Goal: Use online tool/utility: Utilize a website feature to perform a specific function

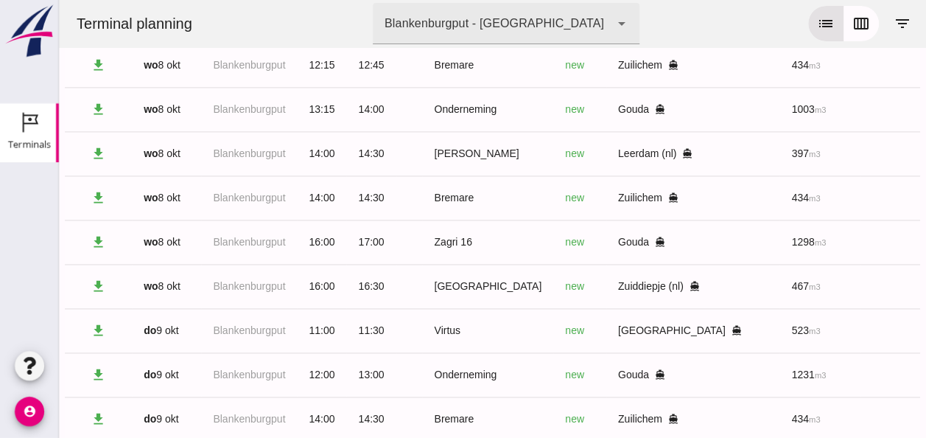
scroll to position [0, 394]
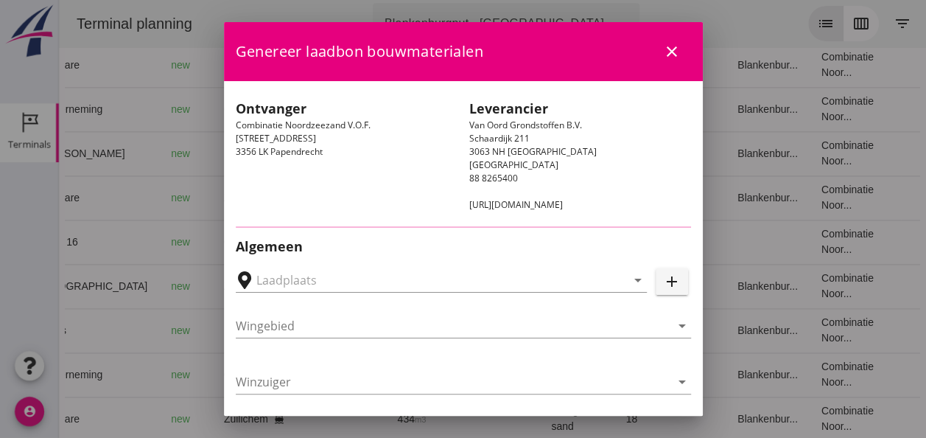
type input "[GEOGRAPHIC_DATA], [GEOGRAPHIC_DATA], [GEOGRAPHIC_DATA]"
type input "[PERSON_NAME]"
type input "397"
type input "Ophoogzand (6120)"
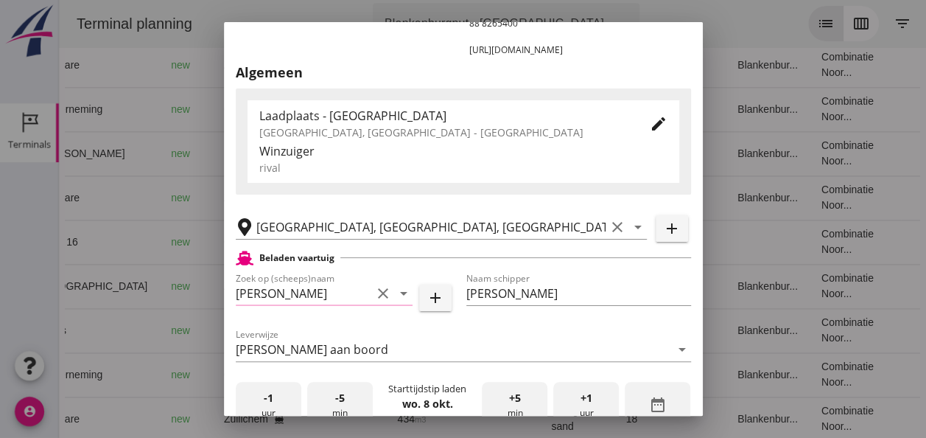
scroll to position [295, 0]
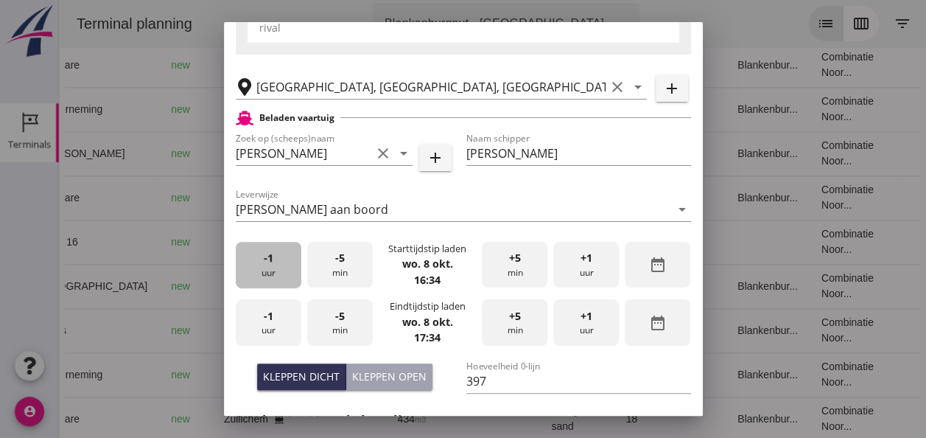
click at [268, 270] on div "-1 uur" at bounding box center [269, 265] width 66 height 46
click at [271, 270] on div "-1 uur" at bounding box center [269, 265] width 66 height 46
click at [514, 274] on div "+5 min" at bounding box center [515, 265] width 66 height 46
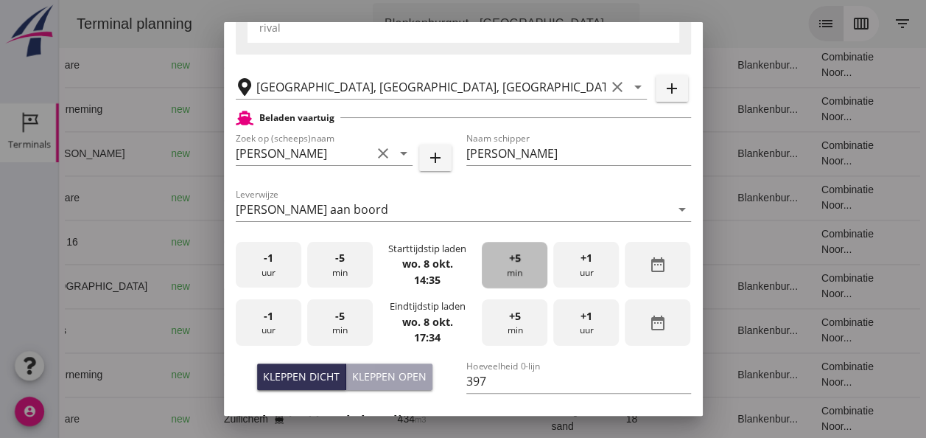
click at [514, 273] on div "+5 min" at bounding box center [515, 265] width 66 height 46
click at [510, 273] on div "+5 min" at bounding box center [515, 265] width 66 height 46
click at [272, 323] on div "-1 uur" at bounding box center [269, 322] width 66 height 46
click at [509, 320] on span "+5" at bounding box center [515, 316] width 12 height 16
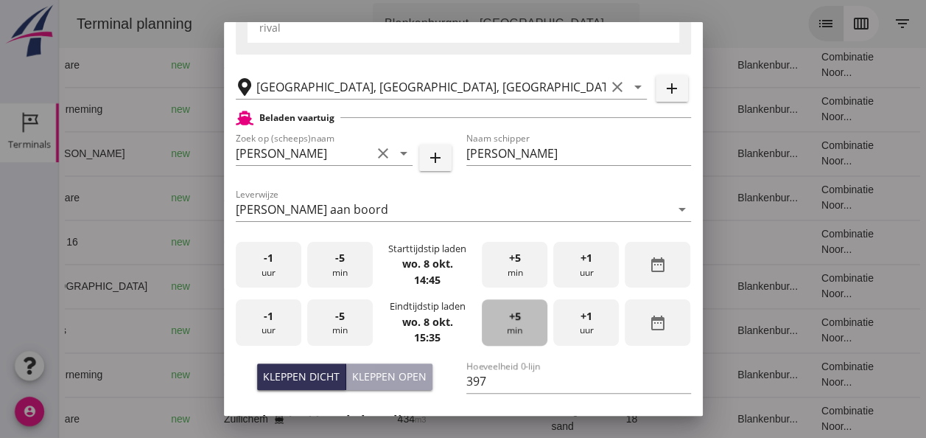
click at [509, 320] on span "+5" at bounding box center [515, 316] width 12 height 16
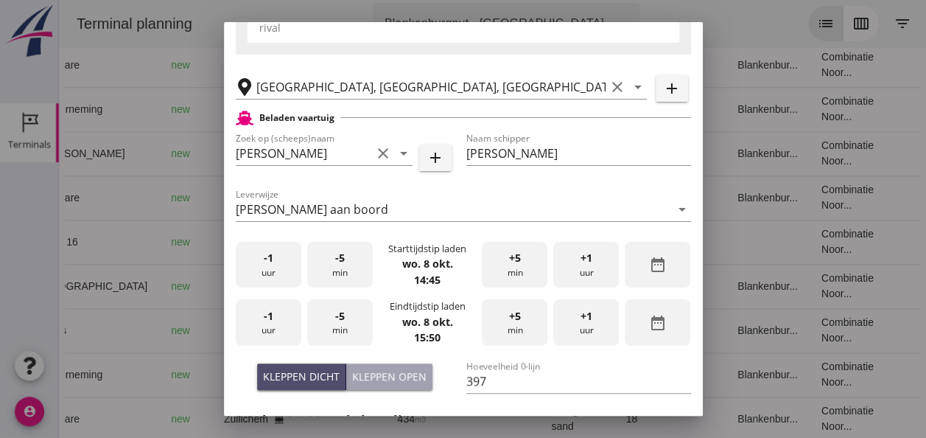
click at [325, 377] on div "Kleppen dicht" at bounding box center [301, 375] width 77 height 15
click at [484, 379] on input "397" at bounding box center [578, 381] width 225 height 24
type input "3"
type input "430"
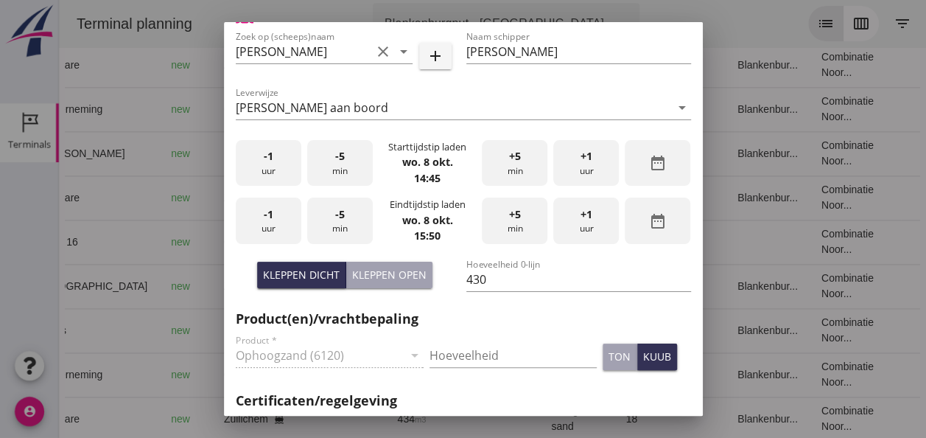
scroll to position [472, 0]
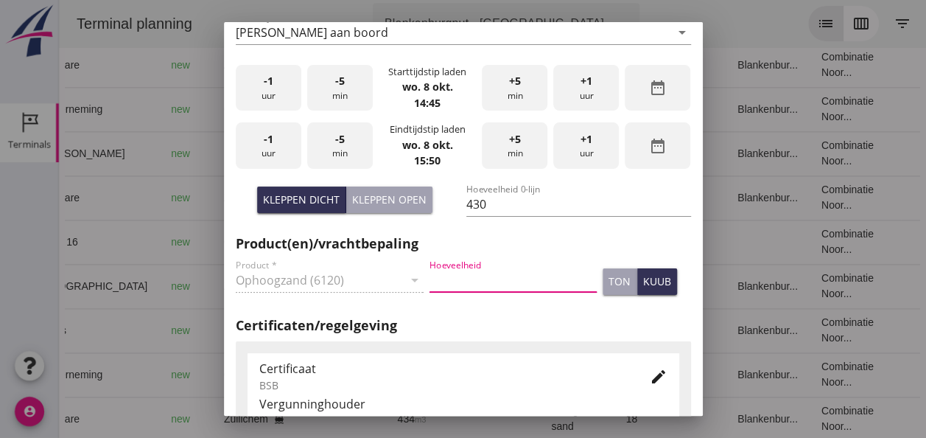
click at [459, 280] on input "Hoeveelheid" at bounding box center [513, 280] width 167 height 24
type input "430"
click at [643, 277] on div "kuub" at bounding box center [657, 280] width 28 height 15
click at [650, 374] on icon "edit" at bounding box center [659, 377] width 18 height 18
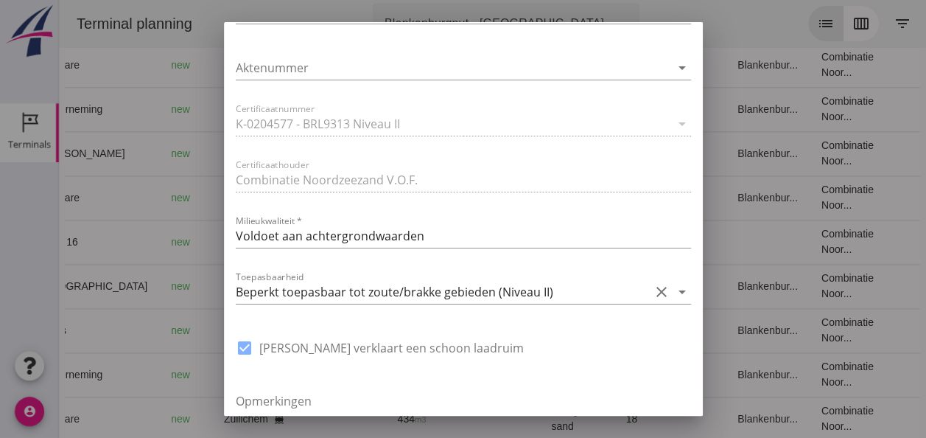
scroll to position [987, 0]
click at [673, 290] on icon "arrow_drop_down" at bounding box center [682, 291] width 18 height 18
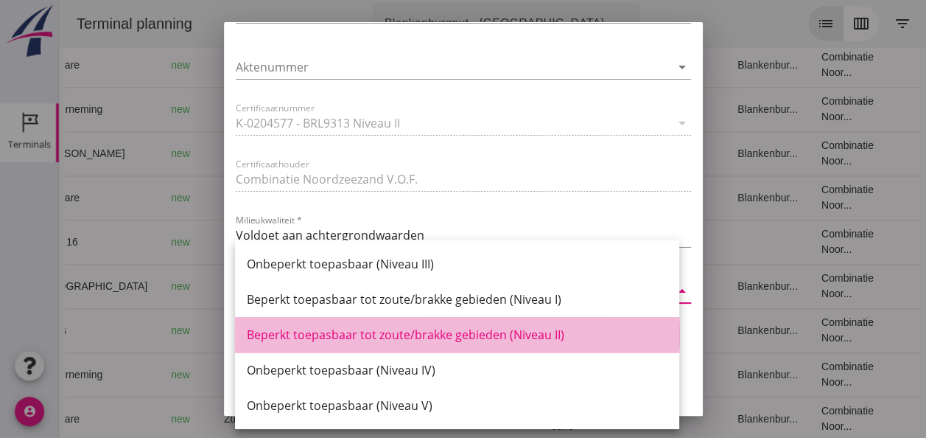
click at [549, 339] on div "Beperkt toepasbaar tot zoute/brakke gebieden (Niveau II)" at bounding box center [457, 335] width 421 height 18
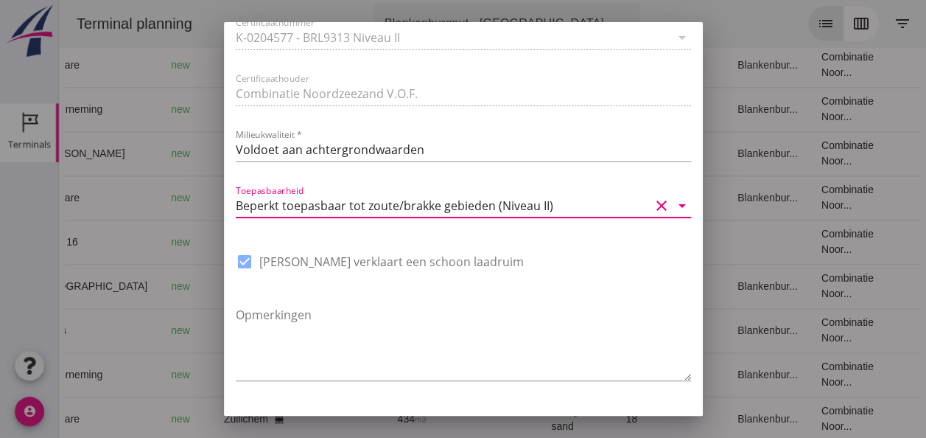
scroll to position [1116, 0]
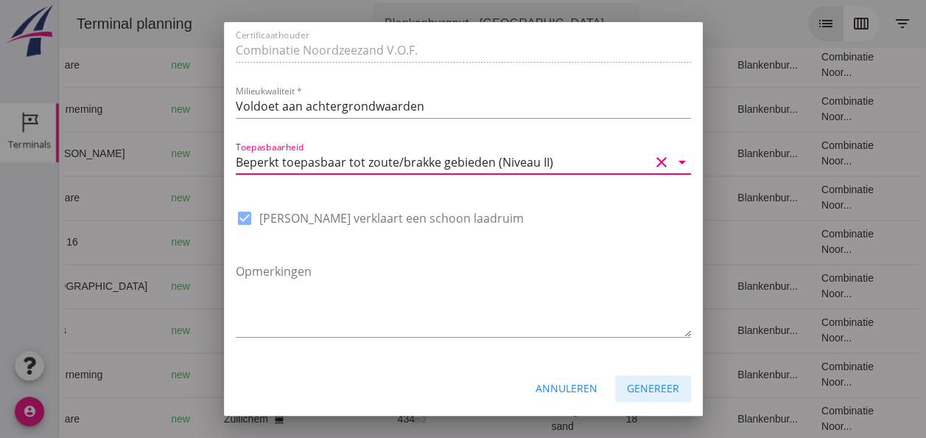
click at [639, 391] on div "Genereer" at bounding box center [653, 387] width 52 height 15
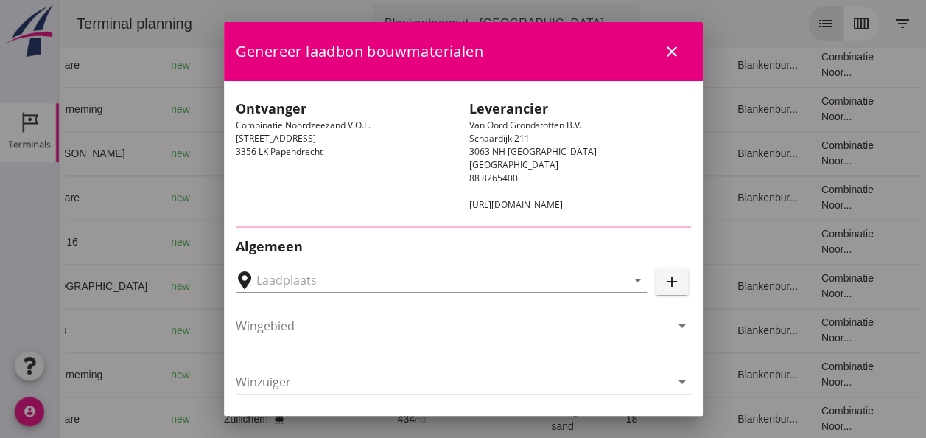
type input "[STREET_ADDRESS]"
type input "[GEOGRAPHIC_DATA]"
type input "Ko Hoeve"
type input "467"
type input "Ophoogzand (6120)"
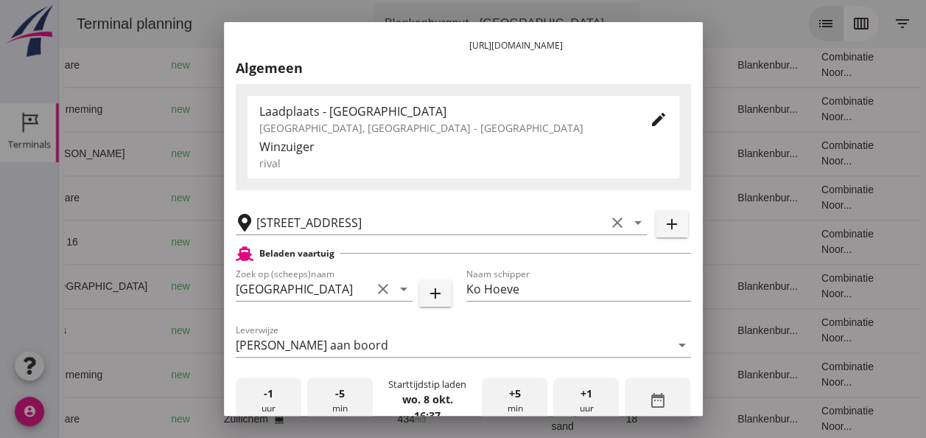
scroll to position [221, 0]
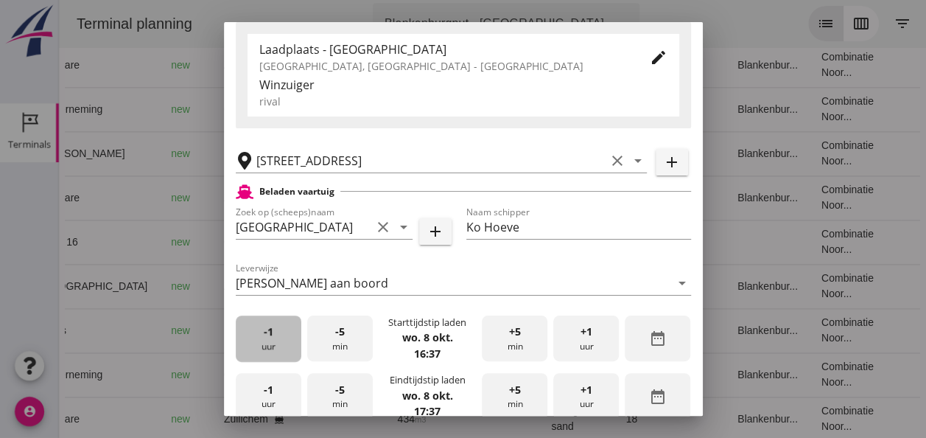
click at [267, 348] on div "-1 uur" at bounding box center [269, 338] width 66 height 46
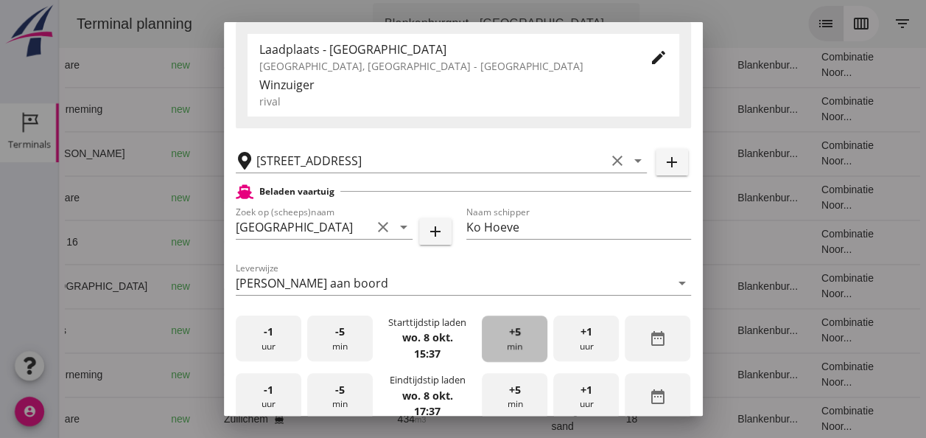
click at [522, 340] on div "+5 min" at bounding box center [515, 338] width 66 height 46
click at [519, 340] on div "+5 min" at bounding box center [515, 338] width 66 height 46
click at [270, 388] on span "-1" at bounding box center [269, 390] width 10 height 16
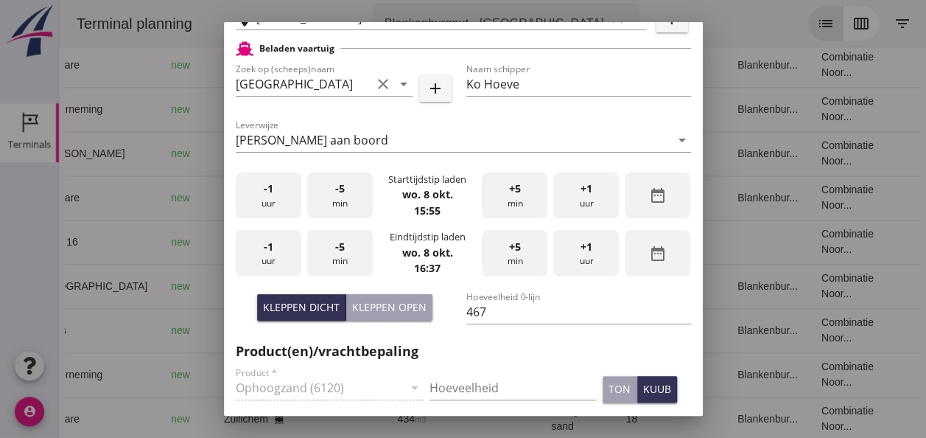
scroll to position [368, 0]
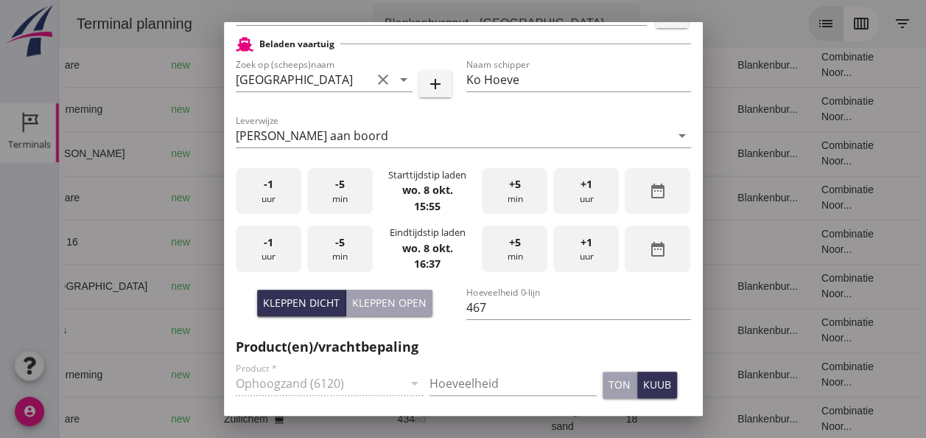
click at [337, 242] on span "-5" at bounding box center [340, 242] width 10 height 16
click at [296, 304] on div "Kleppen dicht" at bounding box center [301, 302] width 77 height 15
click at [469, 385] on input "Hoeveelheid" at bounding box center [513, 383] width 167 height 24
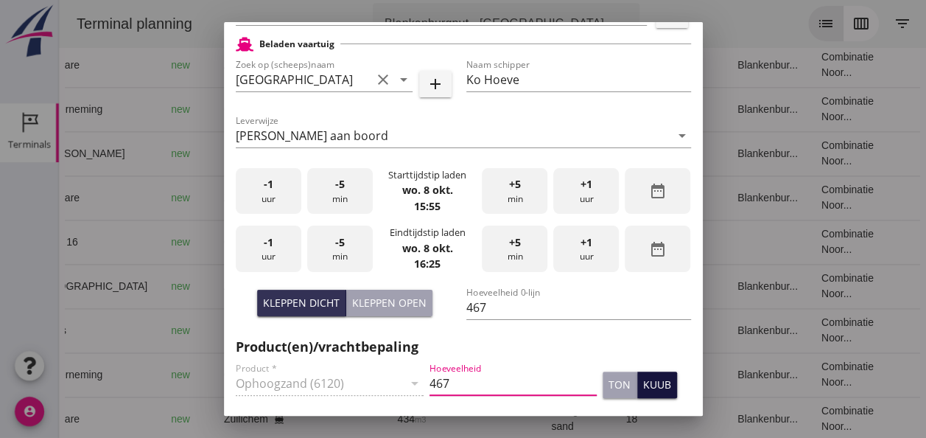
type input "467"
click at [648, 384] on div "kuub" at bounding box center [657, 384] width 28 height 15
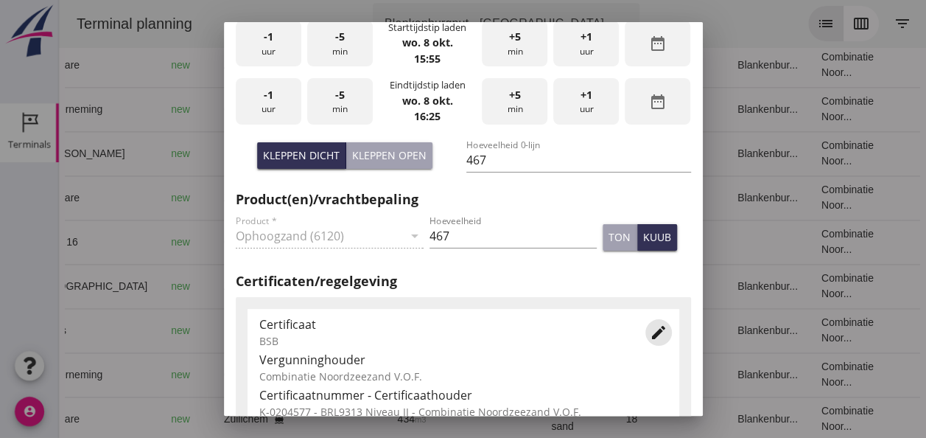
click at [650, 330] on icon "edit" at bounding box center [659, 332] width 18 height 18
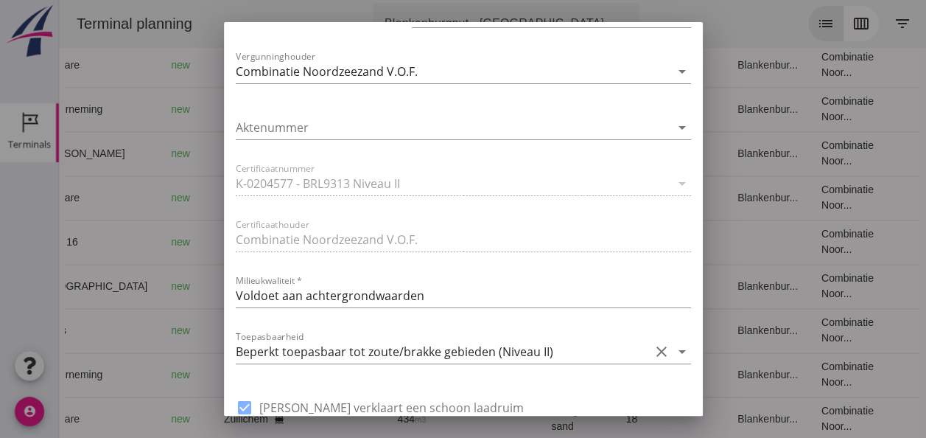
scroll to position [1032, 0]
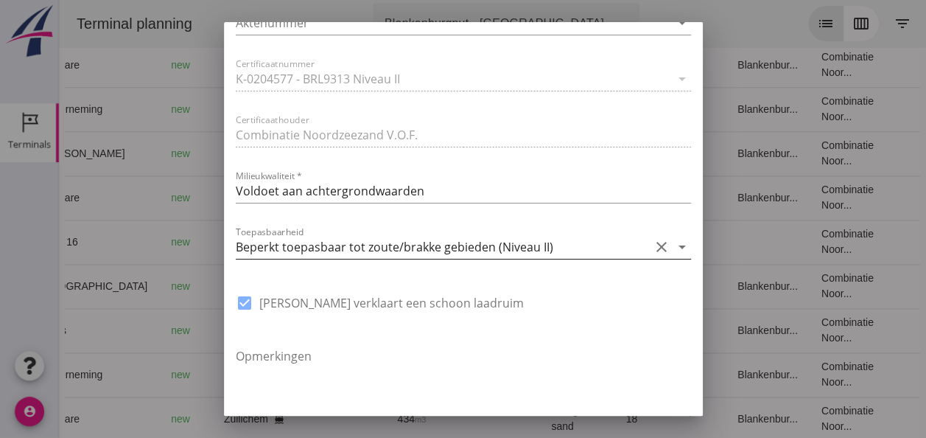
click at [673, 245] on icon "arrow_drop_down" at bounding box center [682, 247] width 18 height 18
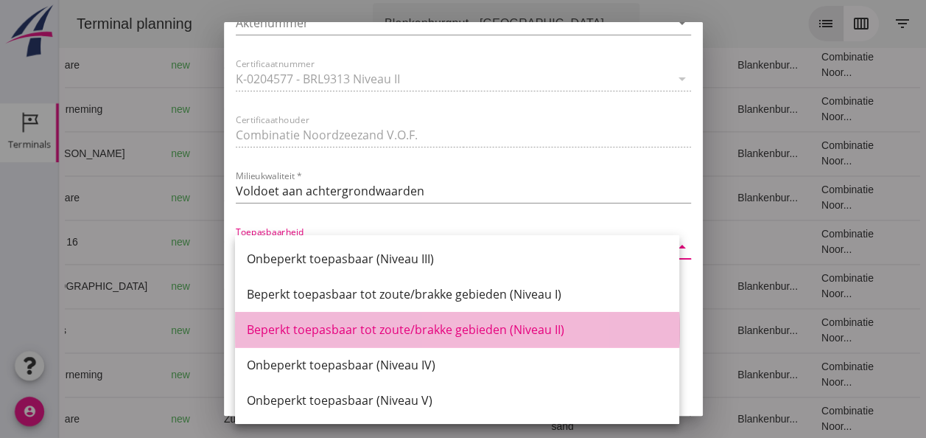
click at [548, 327] on div "Beperkt toepasbaar tot zoute/brakke gebieden (Niveau II)" at bounding box center [457, 330] width 421 height 18
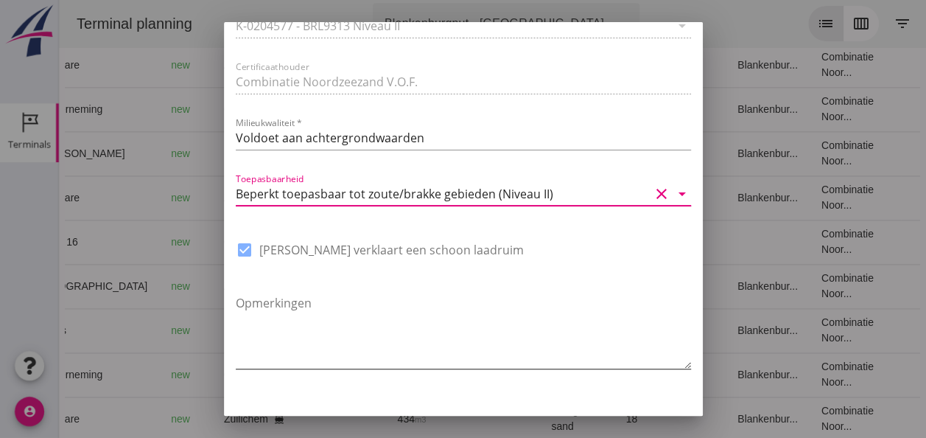
scroll to position [1116, 0]
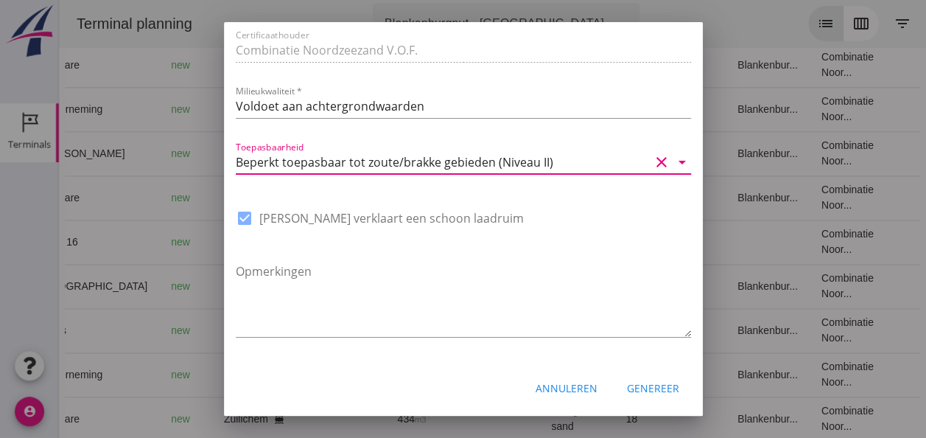
click at [647, 383] on div "Genereer" at bounding box center [653, 387] width 52 height 15
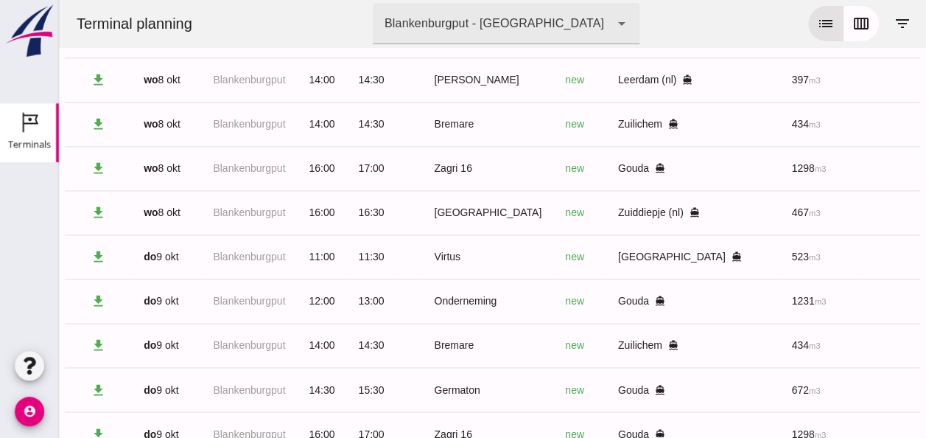
scroll to position [1062, 0]
